Goal: Information Seeking & Learning: Learn about a topic

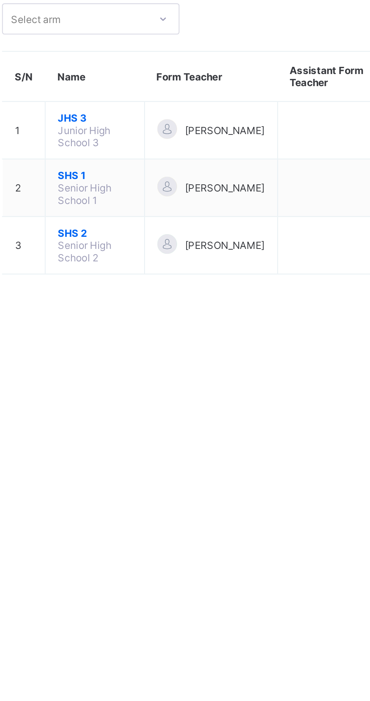
click at [145, 147] on span "SHS 1" at bounding box center [147, 147] width 34 height 6
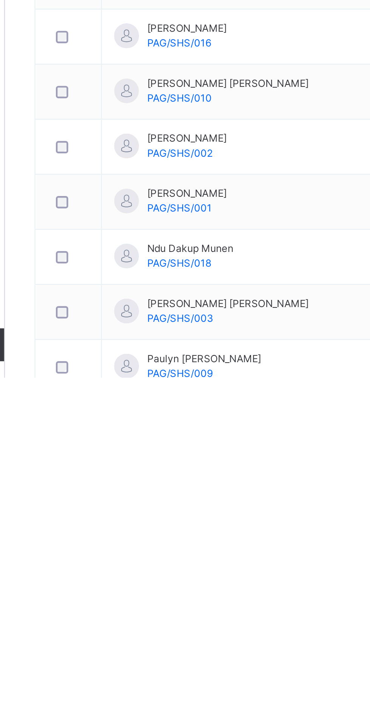
scroll to position [20, 0]
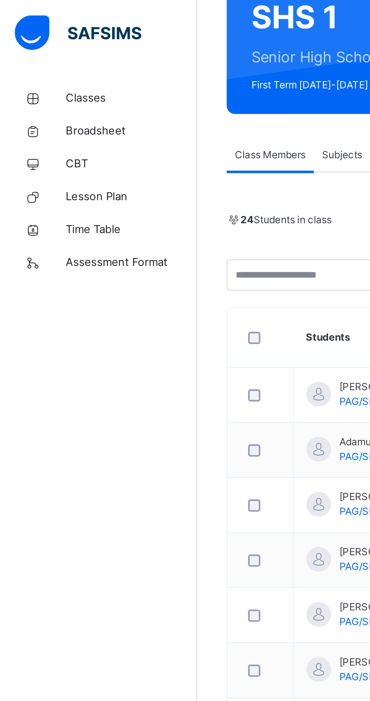
scroll to position [0, 0]
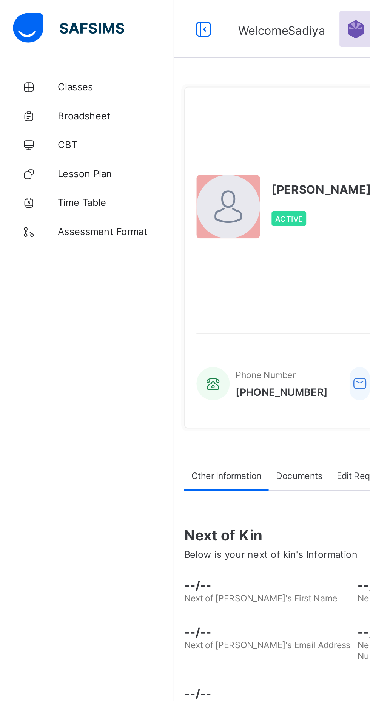
click at [44, 42] on link "Classes" at bounding box center [45, 45] width 91 height 15
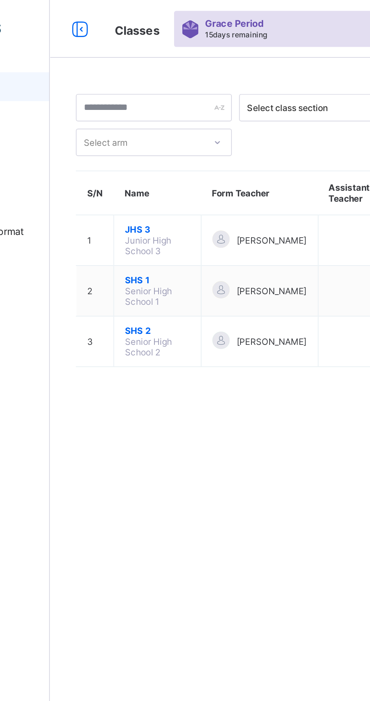
click at [153, 146] on span "SHS 1" at bounding box center [147, 147] width 34 height 6
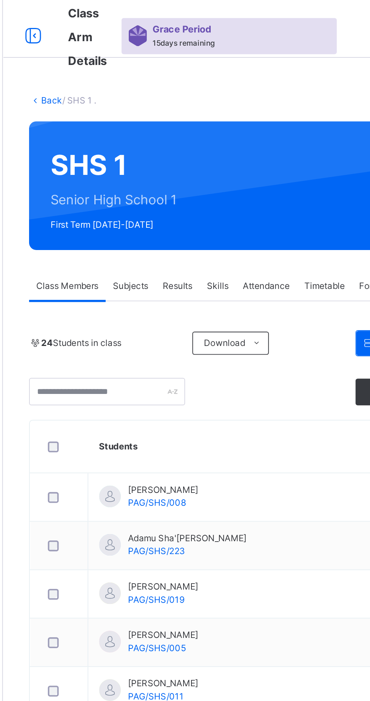
click at [157, 145] on div "Subjects" at bounding box center [157, 149] width 26 height 15
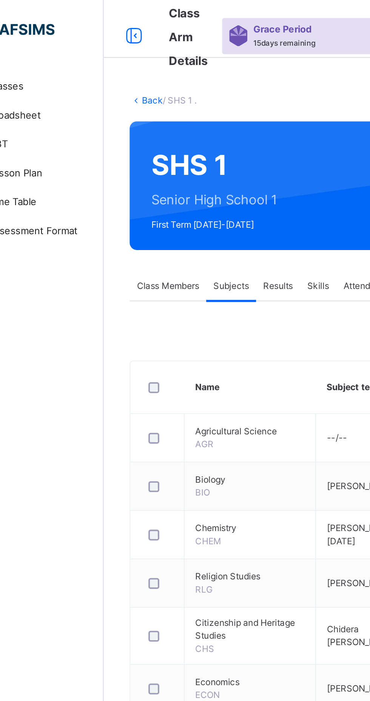
click at [117, 150] on span "Class Members" at bounding box center [124, 149] width 32 height 7
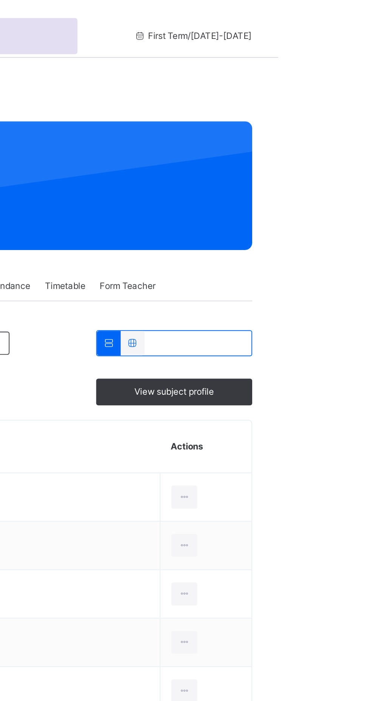
click at [302, 200] on div "View subject profile" at bounding box center [316, 205] width 82 height 14
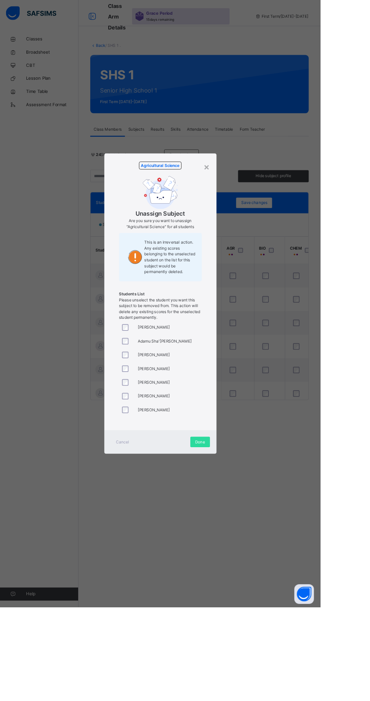
click at [243, 201] on div "×" at bounding box center [238, 193] width 7 height 16
click at [149, 514] on span "Cancel" at bounding box center [141, 510] width 15 height 7
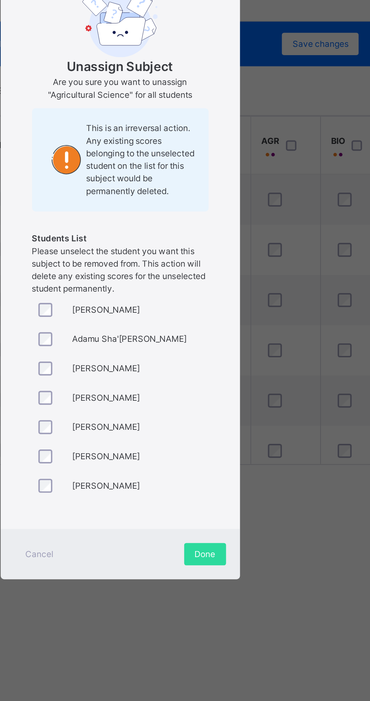
click at [237, 514] on span "Done" at bounding box center [231, 510] width 11 height 7
click at [243, 517] on div "Done" at bounding box center [231, 510] width 23 height 12
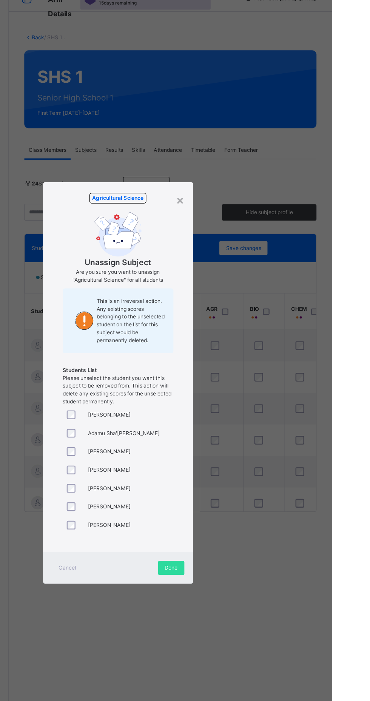
click at [243, 201] on div "×" at bounding box center [238, 193] width 7 height 16
click at [250, 276] on div "Agricultural Science Unassign Subject Are you sure you want to unassign "Agricu…" at bounding box center [186, 337] width 130 height 320
click at [243, 201] on div "×" at bounding box center [238, 193] width 7 height 16
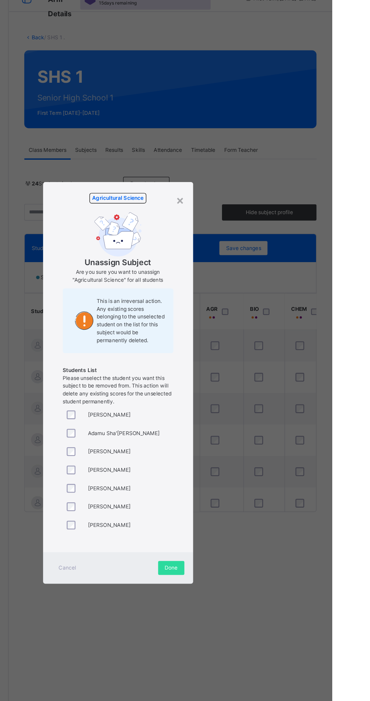
click at [243, 201] on div "×" at bounding box center [238, 193] width 7 height 16
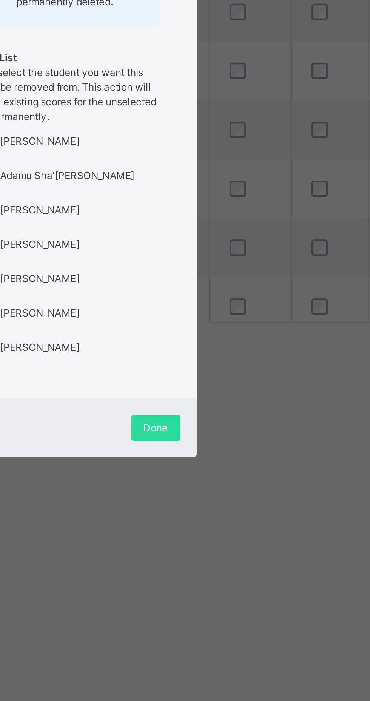
click at [243, 517] on div "Done" at bounding box center [231, 510] width 23 height 12
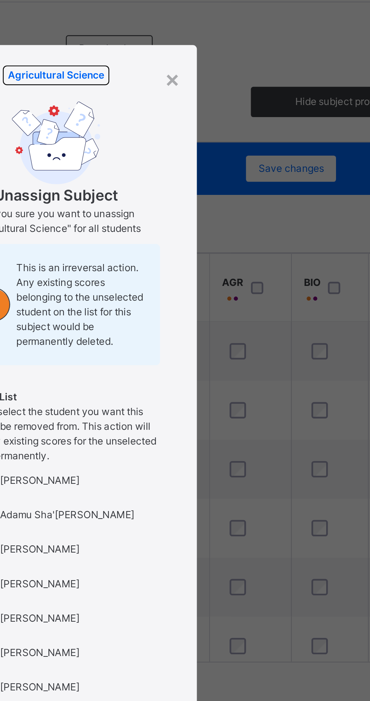
click at [243, 201] on div "×" at bounding box center [238, 193] width 7 height 16
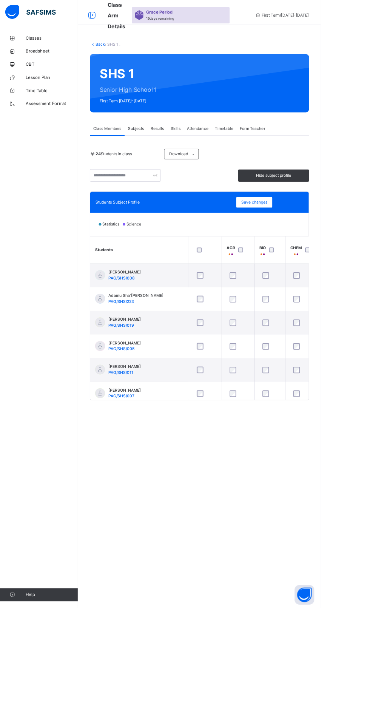
click at [294, 203] on span "Hide subject profile" at bounding box center [316, 203] width 70 height 7
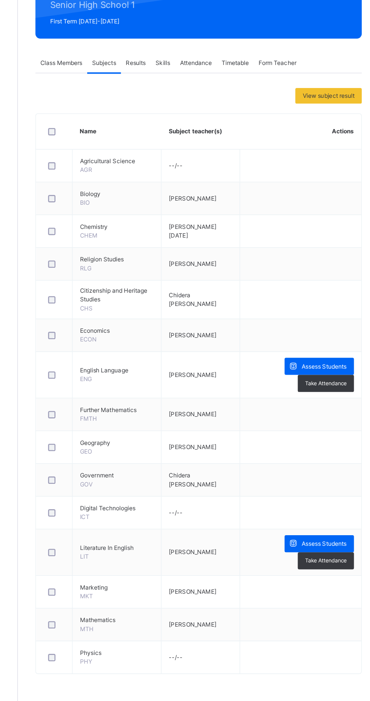
click at [304, 380] on icon at bounding box center [304, 384] width 8 height 9
